Goal: Task Accomplishment & Management: Manage account settings

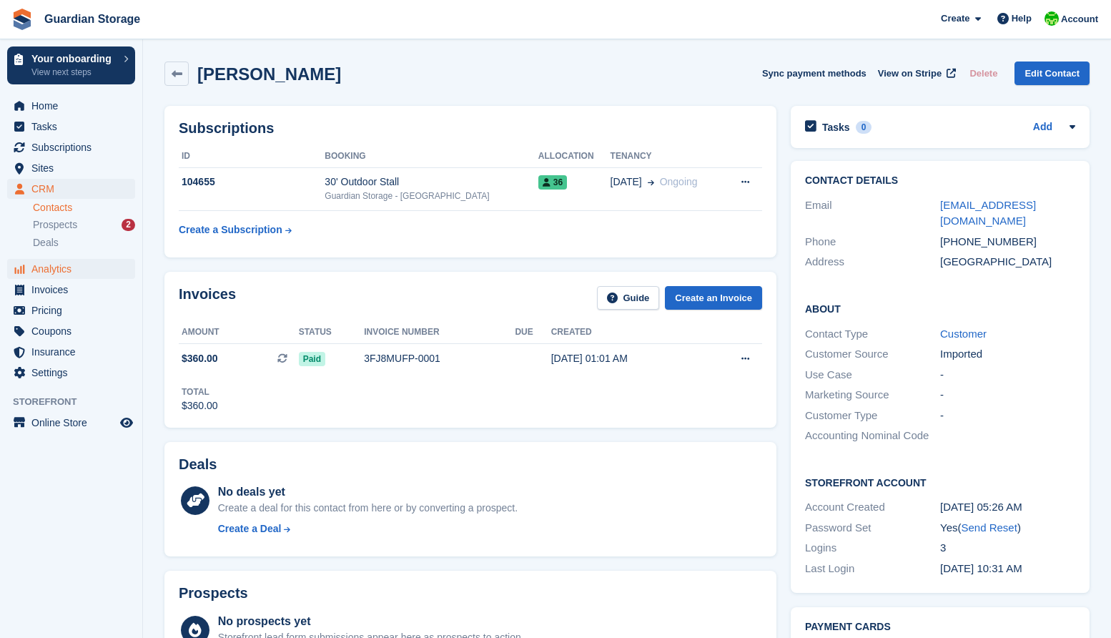
scroll to position [57, 0]
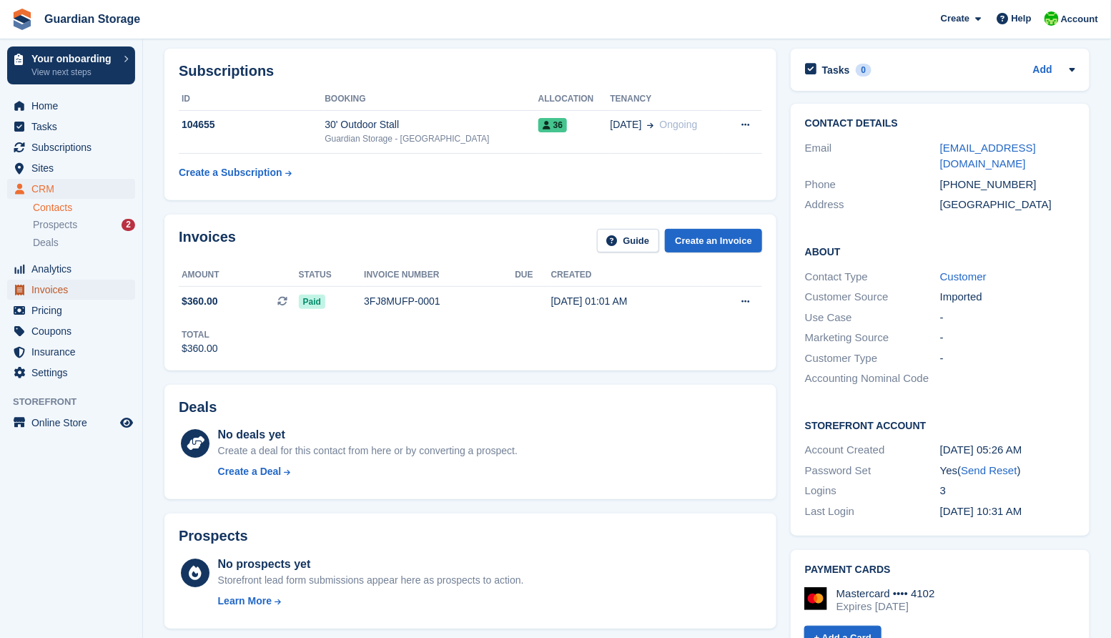
click at [51, 287] on span "Invoices" at bounding box center [74, 290] width 86 height 20
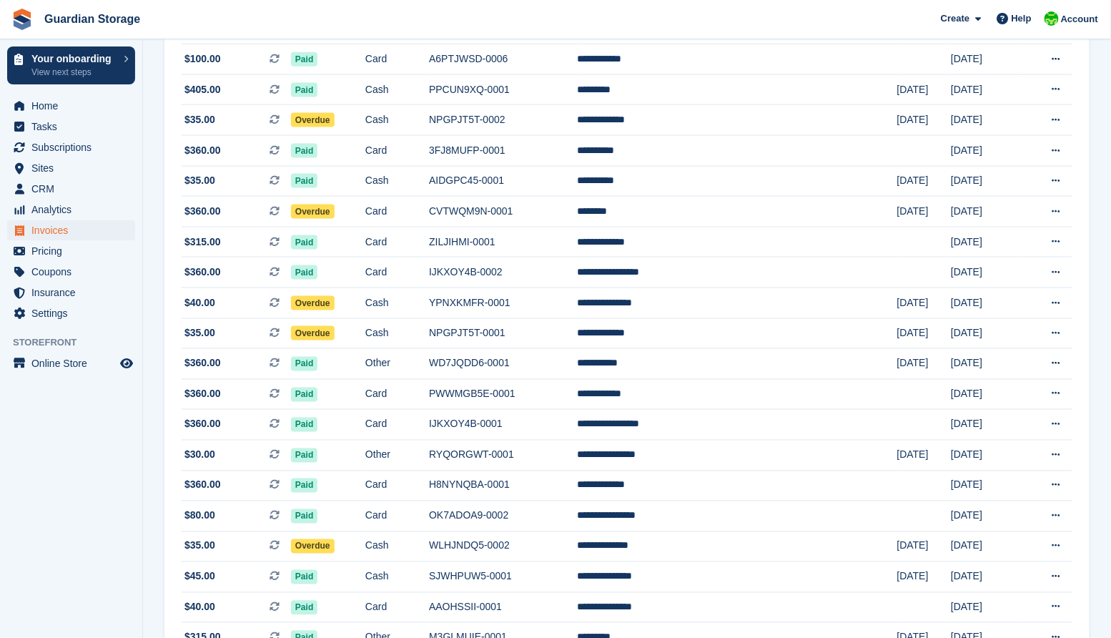
scroll to position [791, 0]
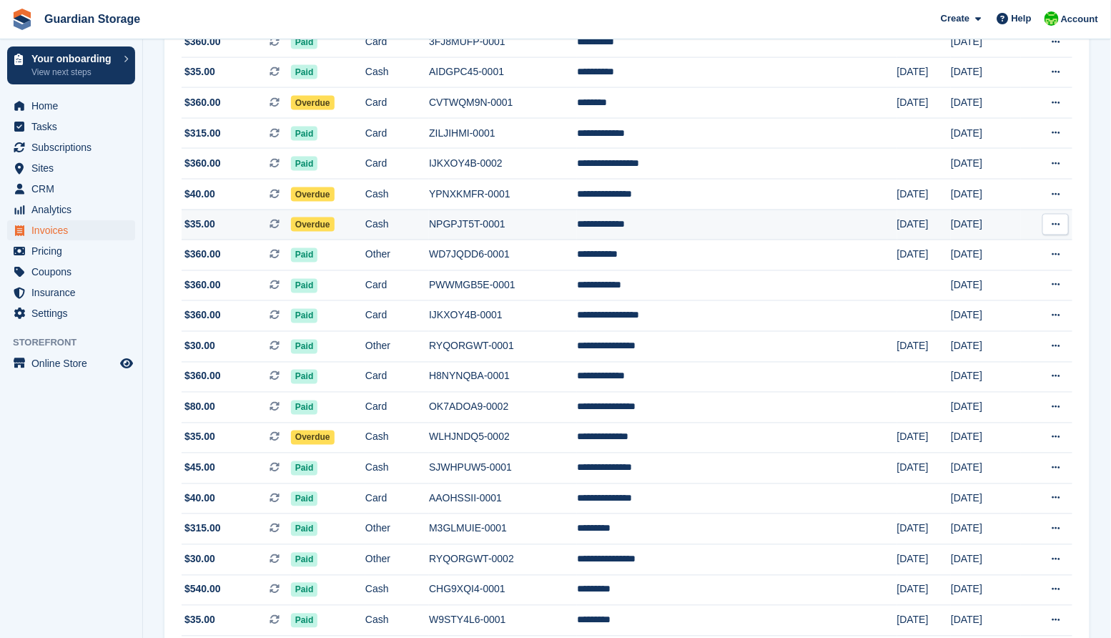
click at [508, 235] on td "NPGPJT5T-0001" at bounding box center [503, 224] width 148 height 31
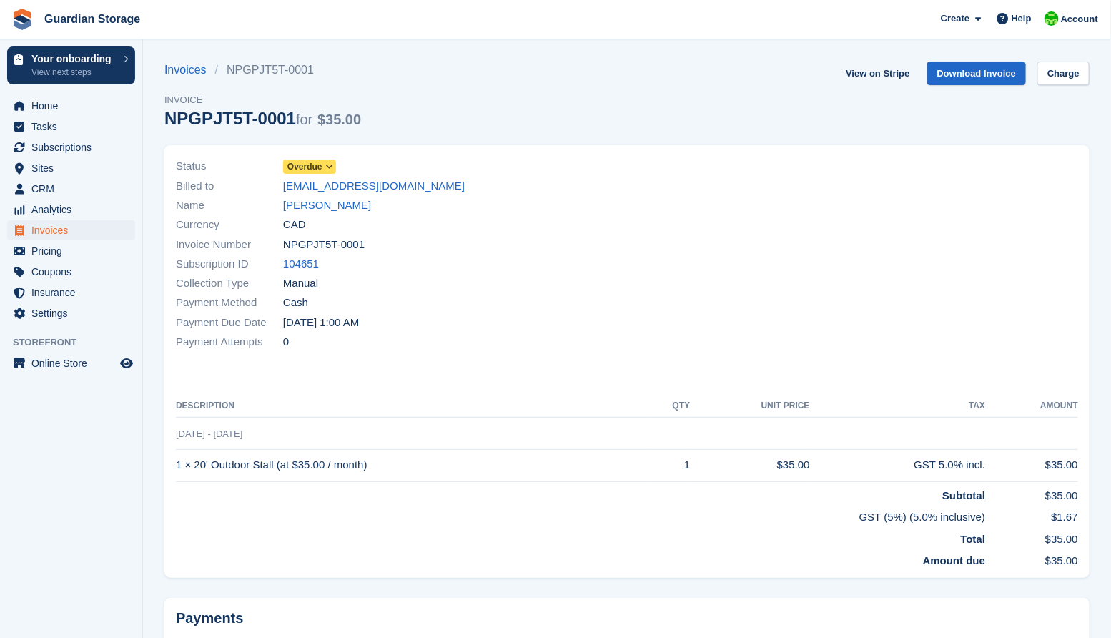
click at [319, 165] on span "Overdue" at bounding box center [304, 166] width 35 height 13
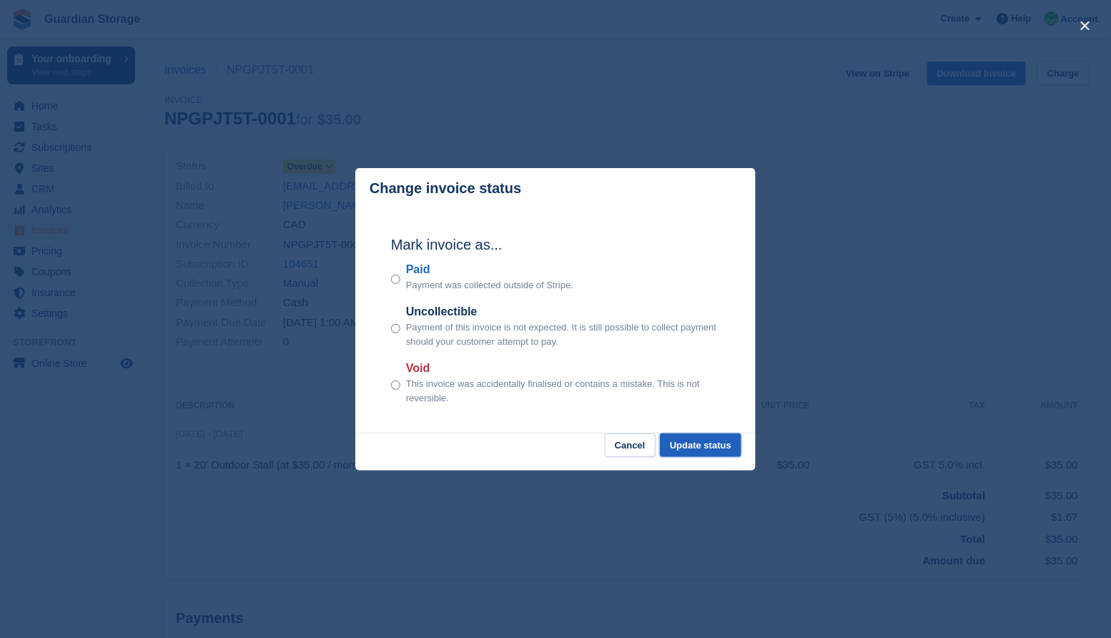
click at [700, 446] on button "Update status" at bounding box center [700, 445] width 81 height 24
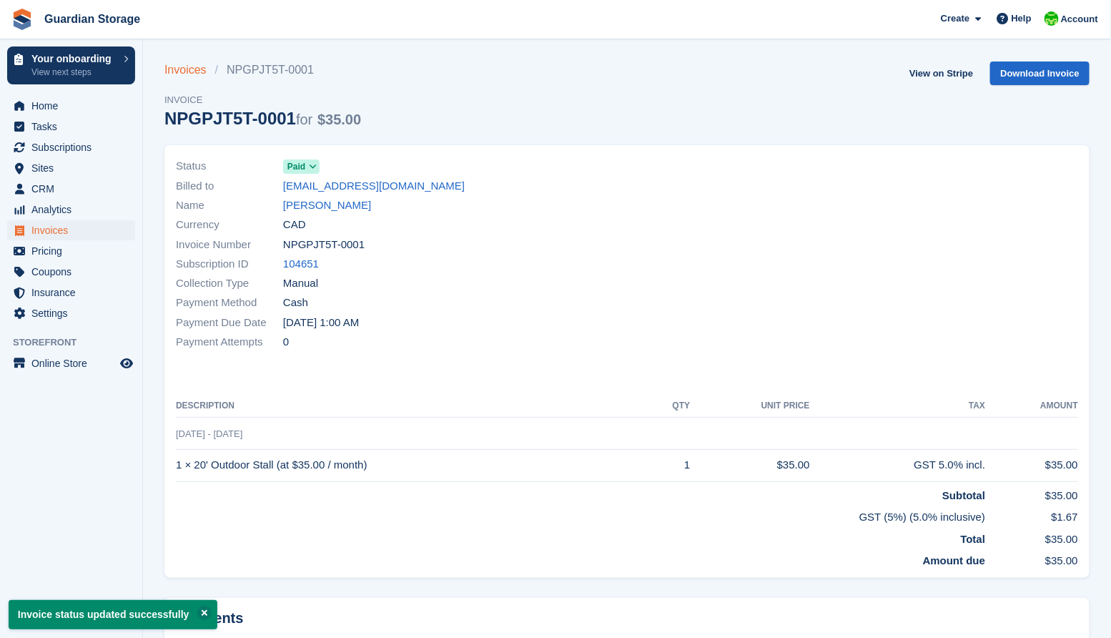
click at [181, 66] on link "Invoices" at bounding box center [189, 69] width 51 height 17
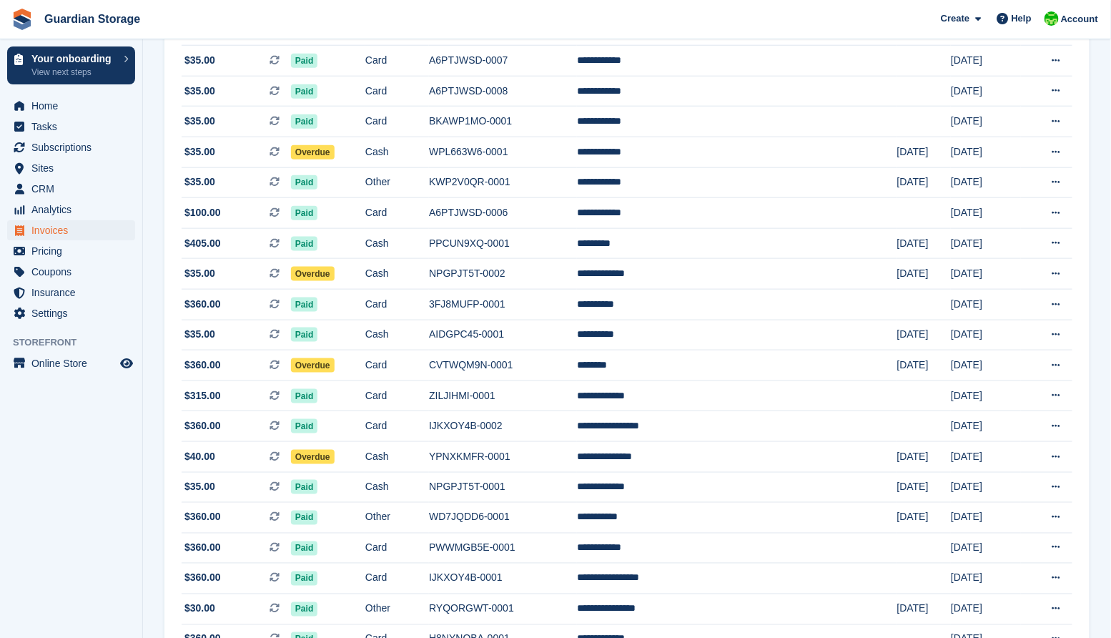
scroll to position [525, 0]
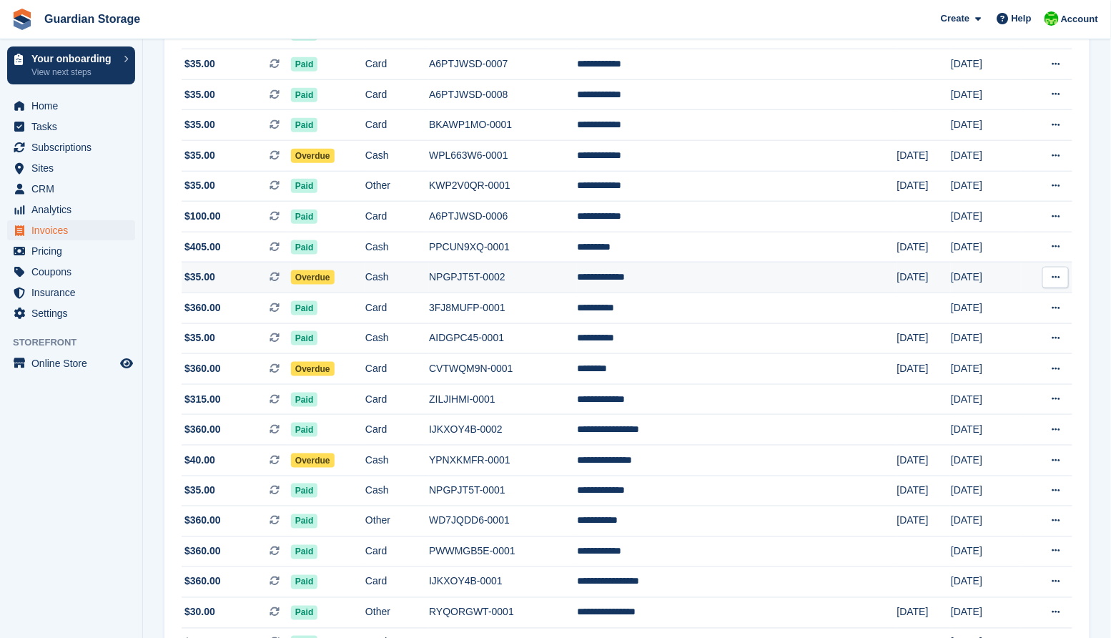
click at [335, 282] on span "Overdue" at bounding box center [313, 277] width 44 height 14
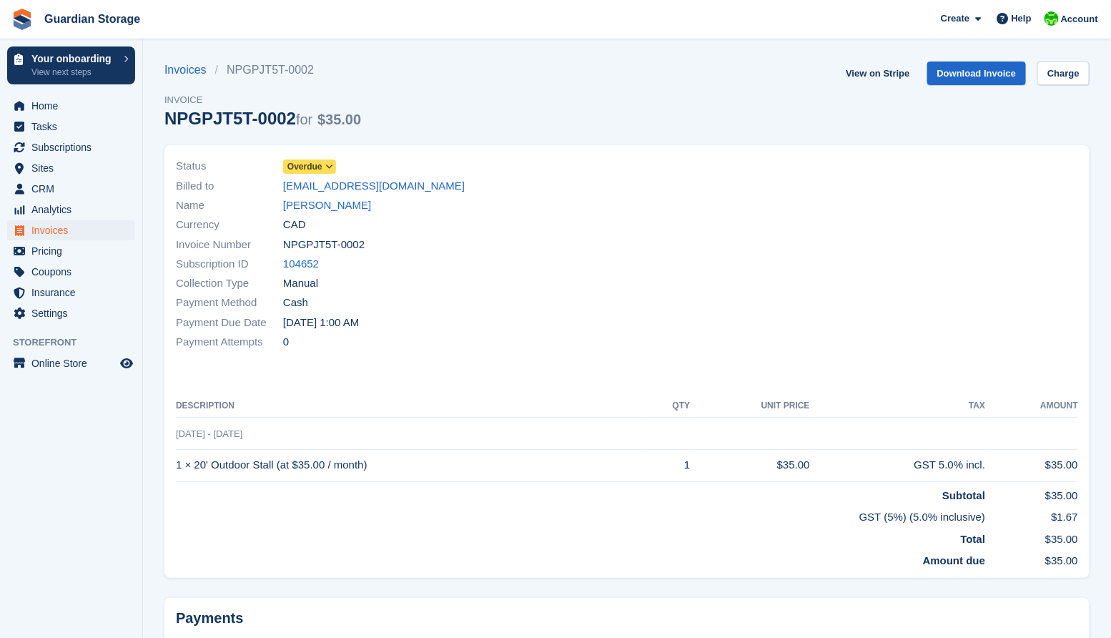
click at [317, 168] on span "Overdue" at bounding box center [304, 166] width 35 height 13
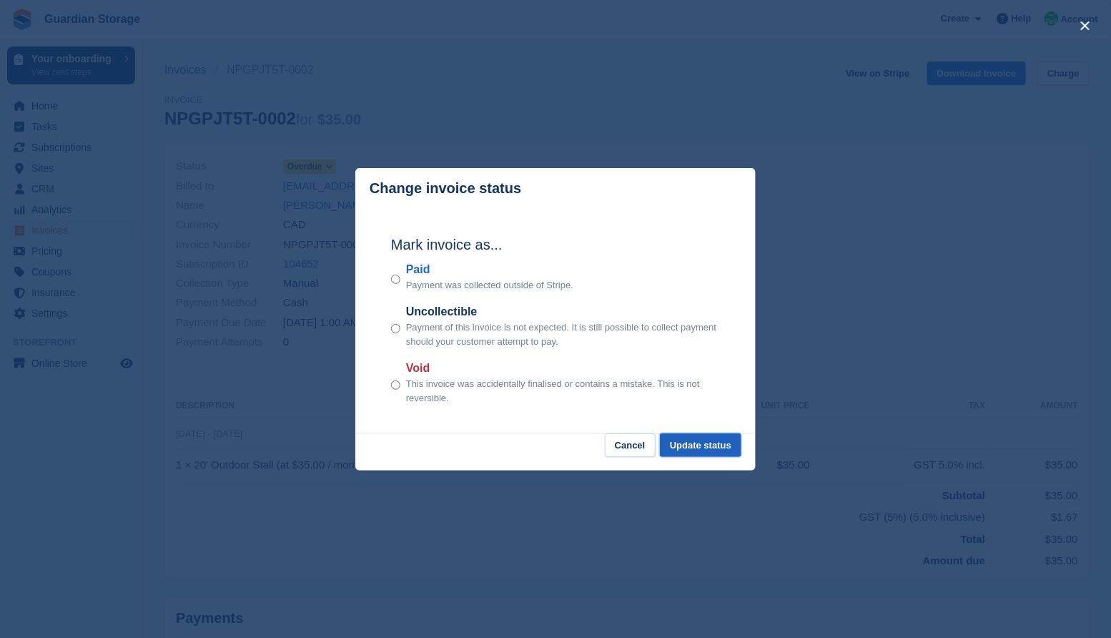
click at [685, 441] on button "Update status" at bounding box center [700, 445] width 81 height 24
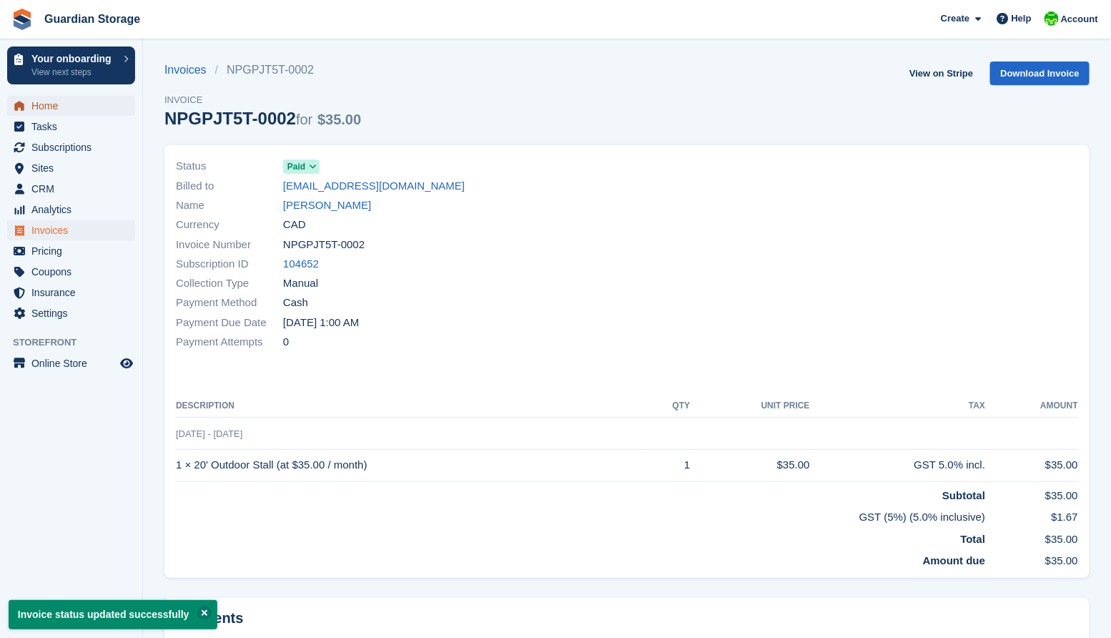
click at [54, 109] on span "Home" at bounding box center [74, 106] width 86 height 20
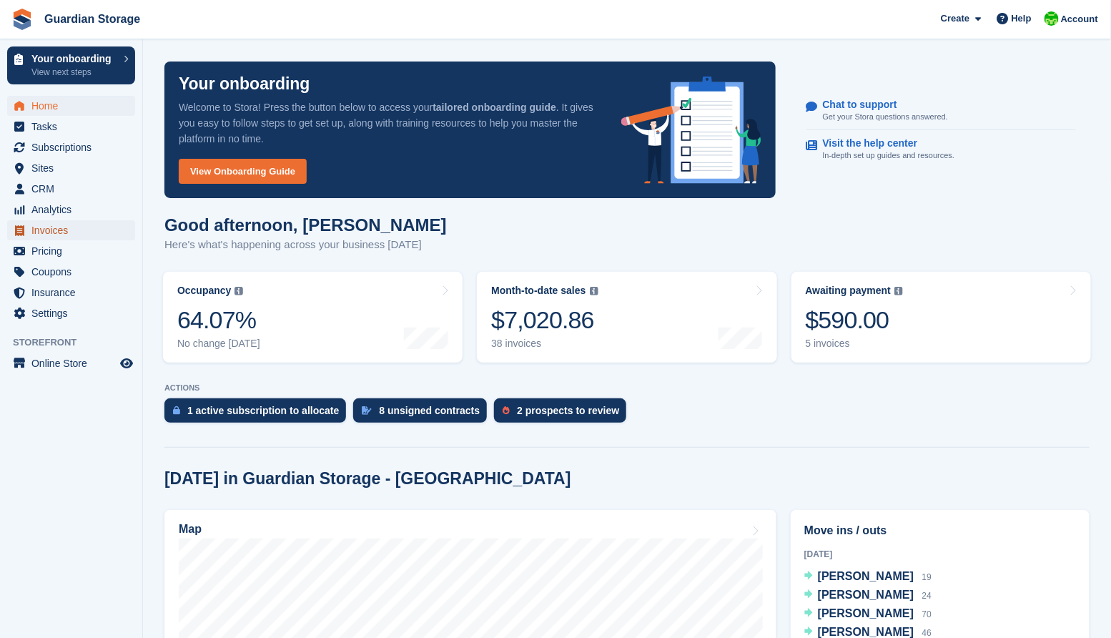
click at [56, 230] on span "Invoices" at bounding box center [74, 230] width 86 height 20
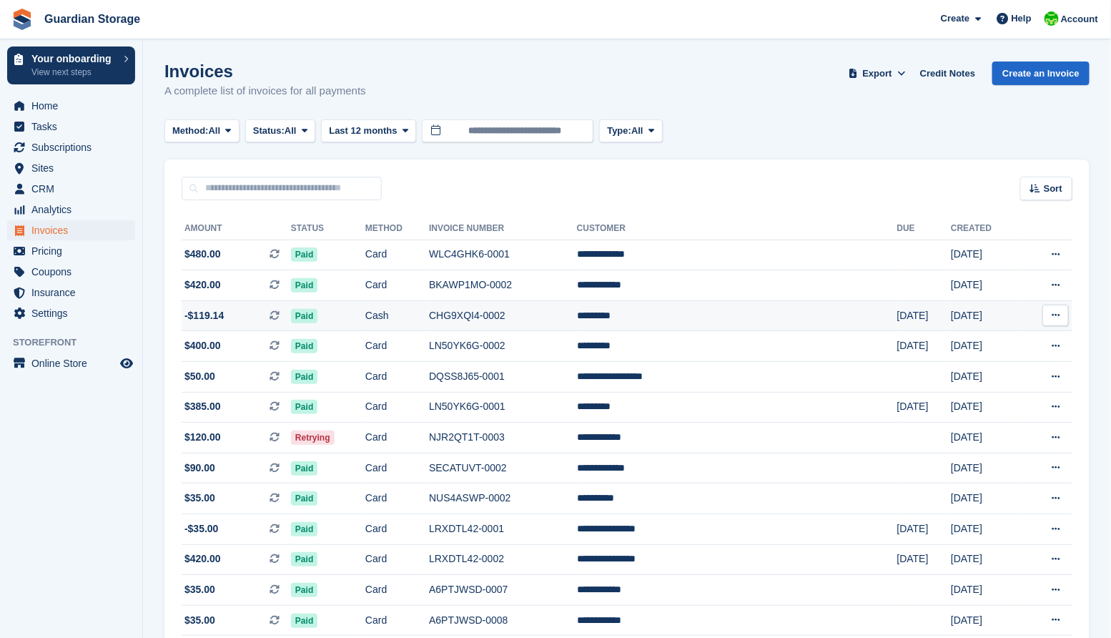
click at [217, 312] on span "-$119.14" at bounding box center [203, 315] width 39 height 15
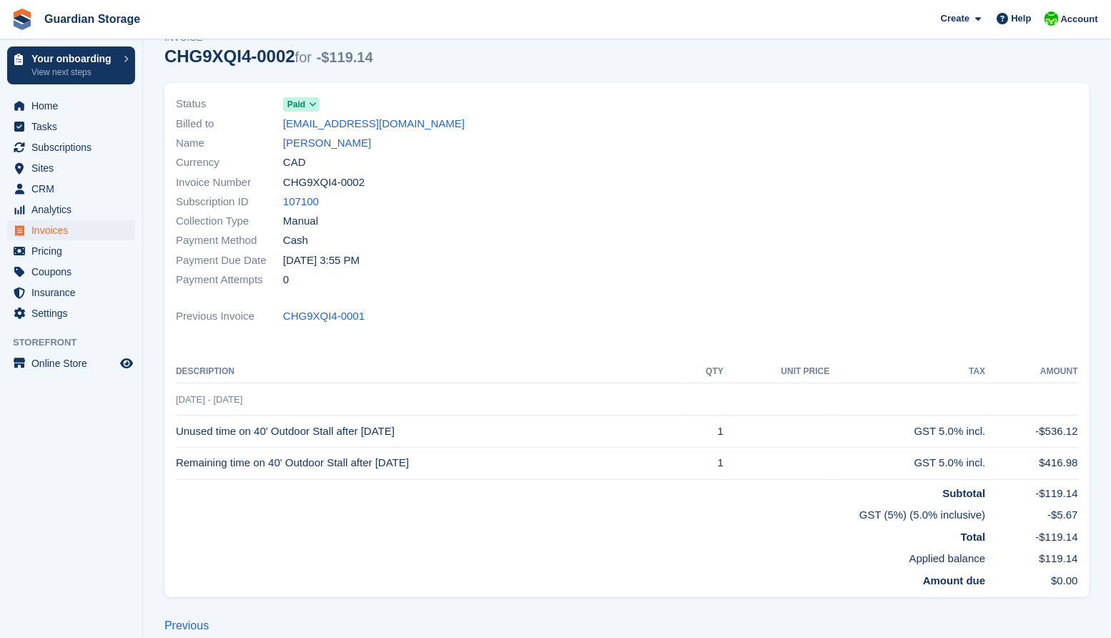
scroll to position [63, 0]
click at [312, 317] on link "CHG9XQI4-0001" at bounding box center [323, 315] width 81 height 16
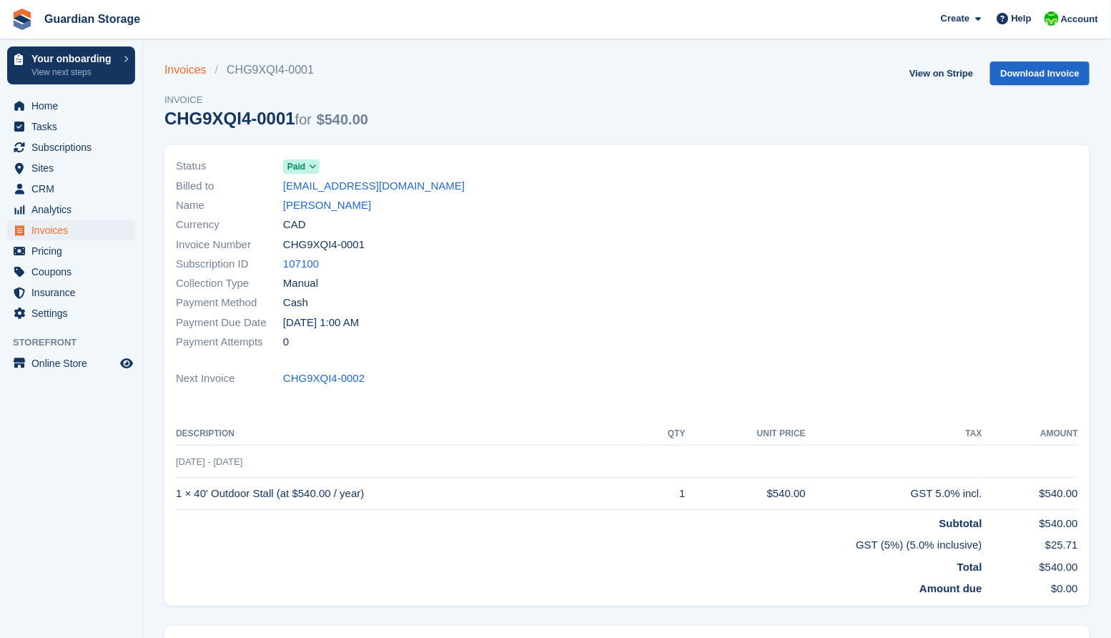
click at [179, 75] on link "Invoices" at bounding box center [189, 69] width 51 height 17
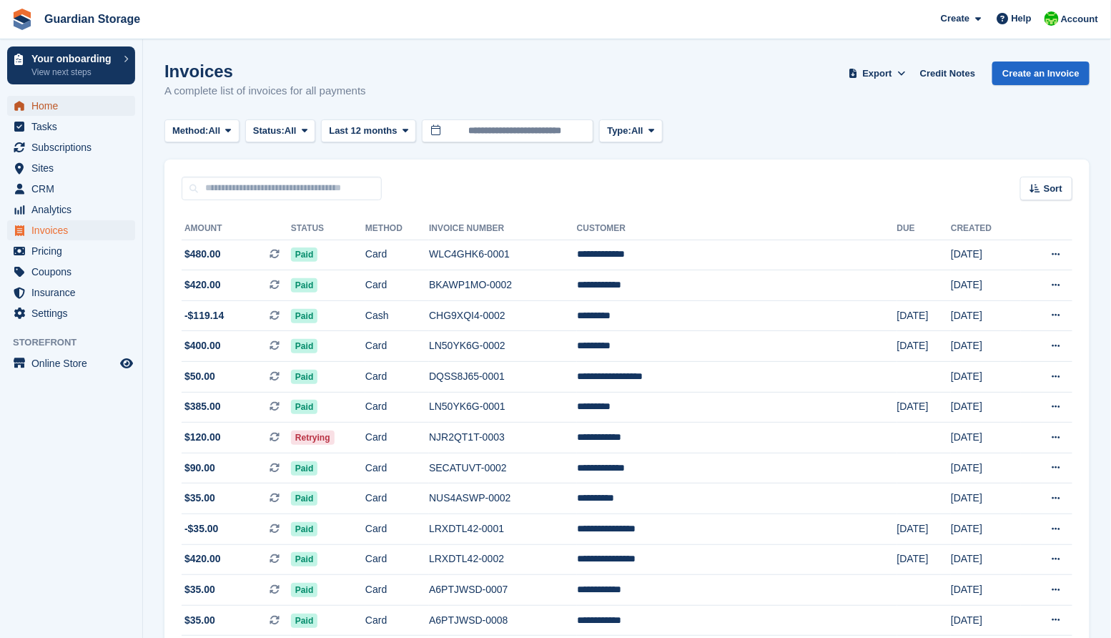
click at [52, 99] on span "Home" at bounding box center [74, 106] width 86 height 20
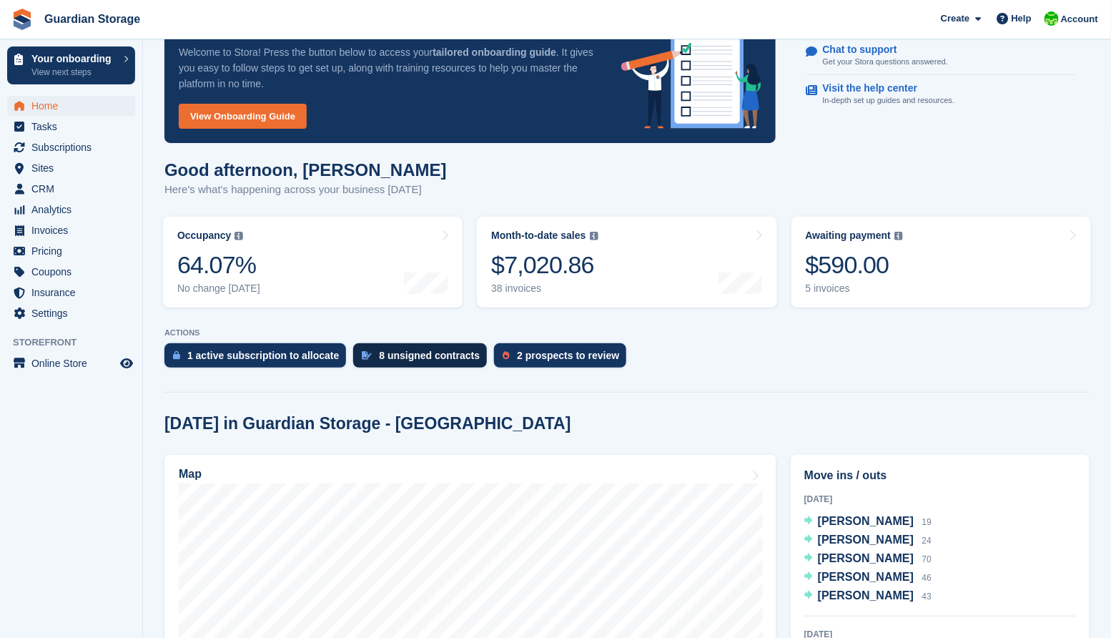
scroll to position [56, 0]
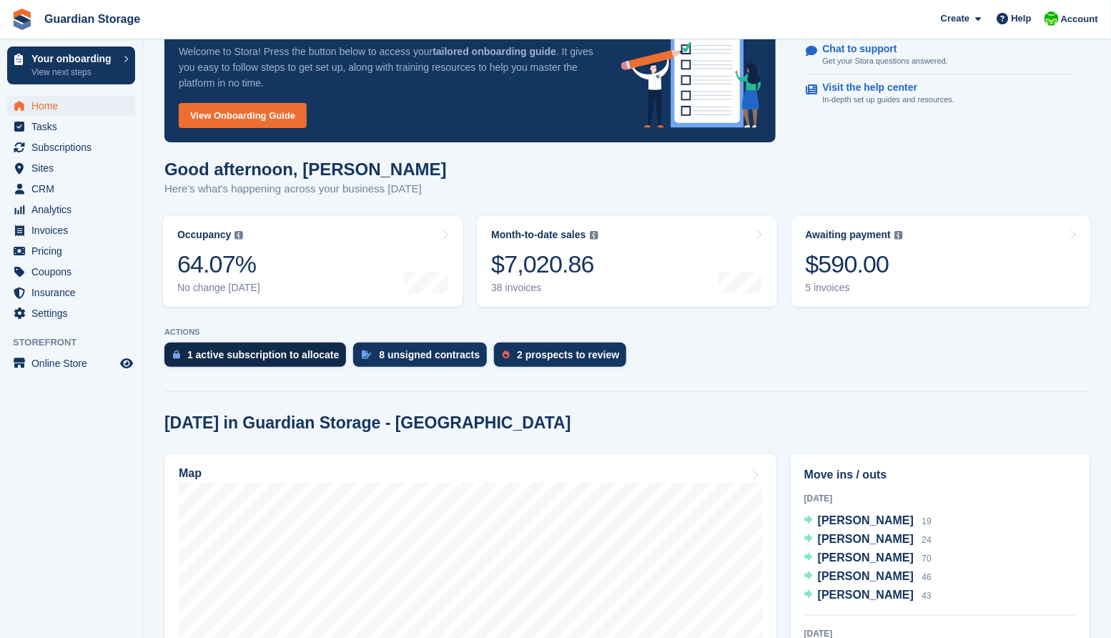
click at [276, 355] on div "1 active subscription to allocate" at bounding box center [263, 354] width 152 height 11
